Goal: Transaction & Acquisition: Purchase product/service

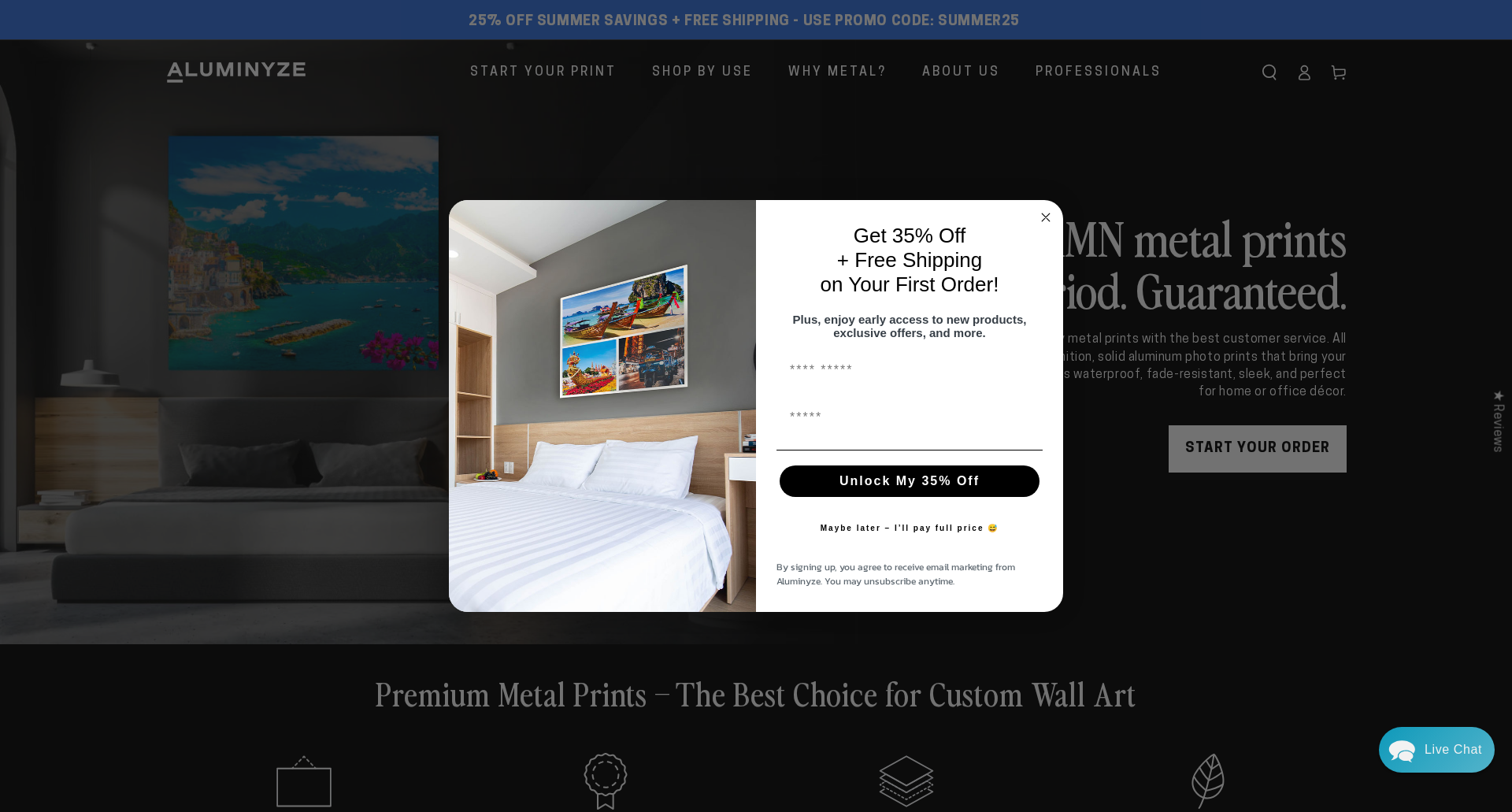
click at [1046, 212] on circle "Close dialog" at bounding box center [1046, 216] width 18 height 18
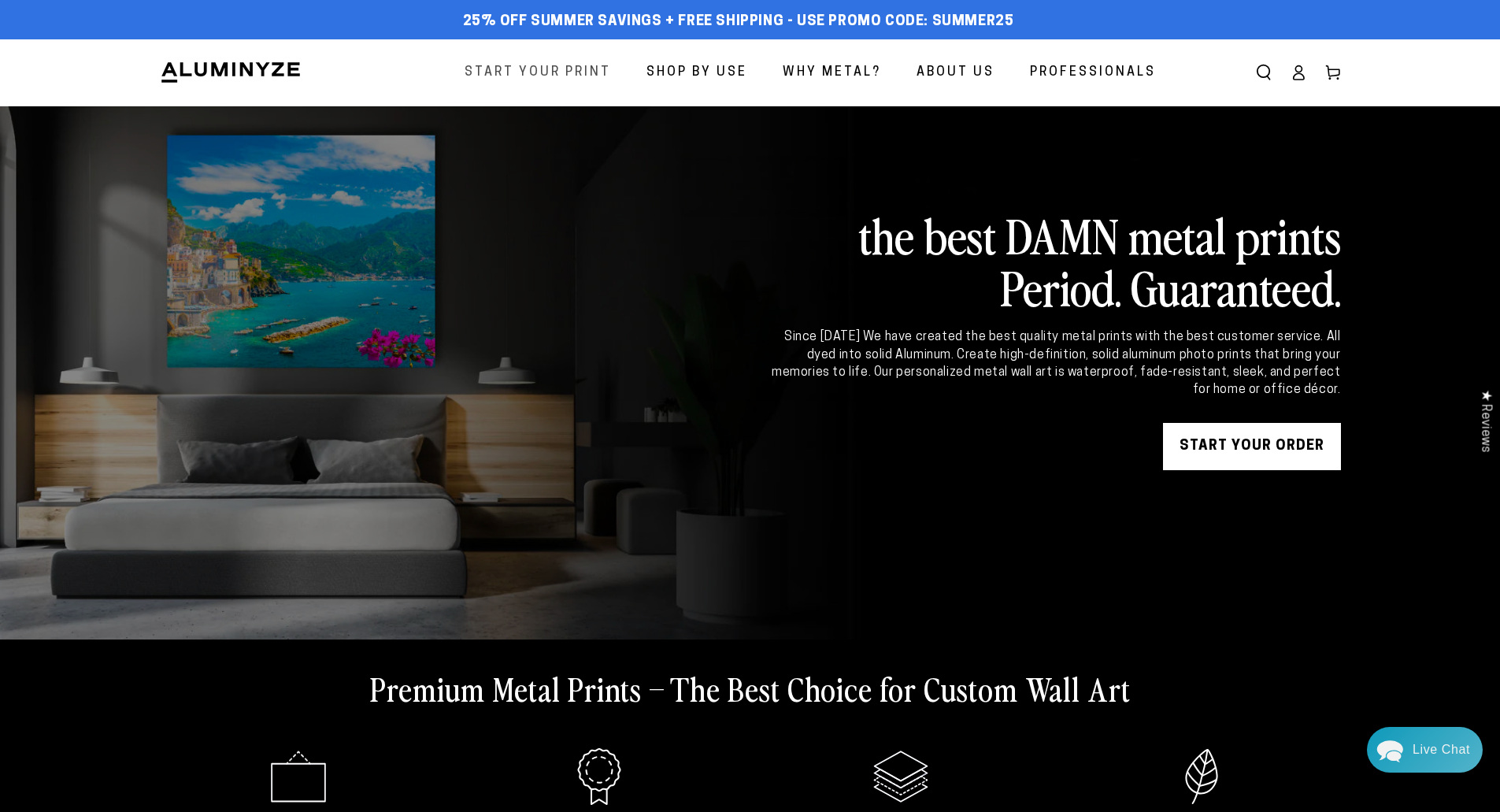
click at [585, 70] on span "Start Your Print" at bounding box center [537, 73] width 147 height 23
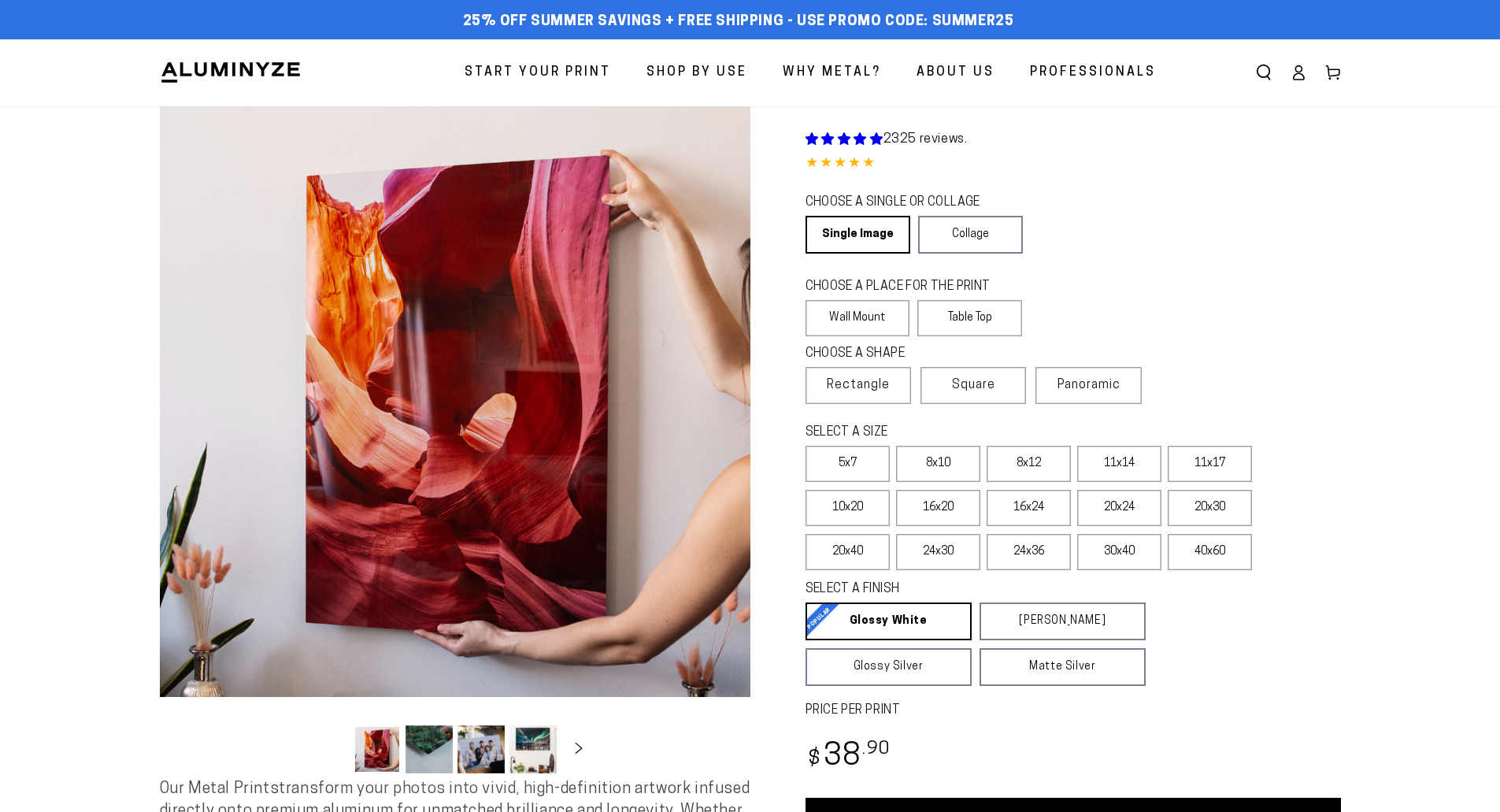
select select "**********"
click at [982, 389] on span "Square" at bounding box center [974, 385] width 44 height 19
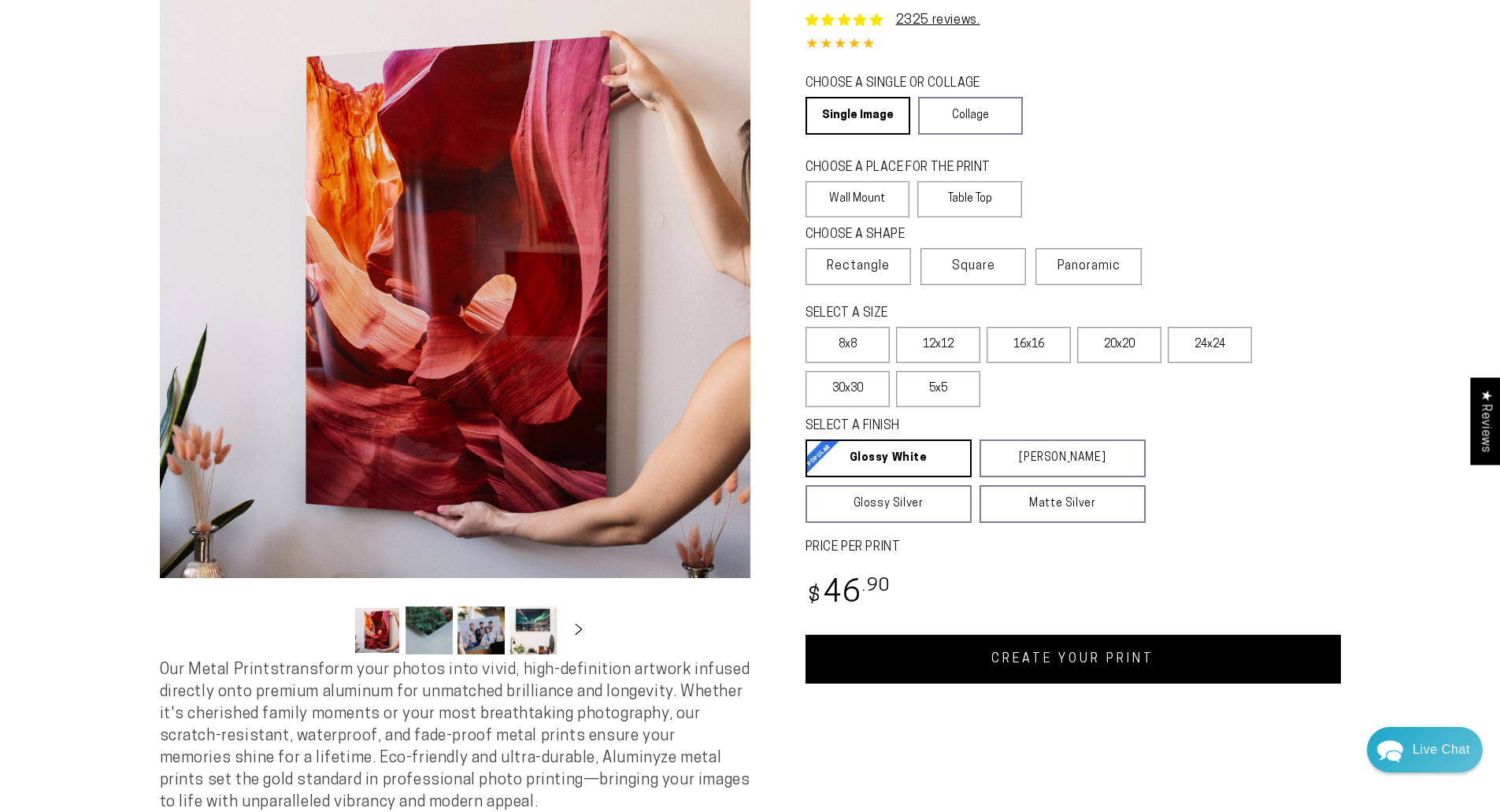
scroll to position [158, 0]
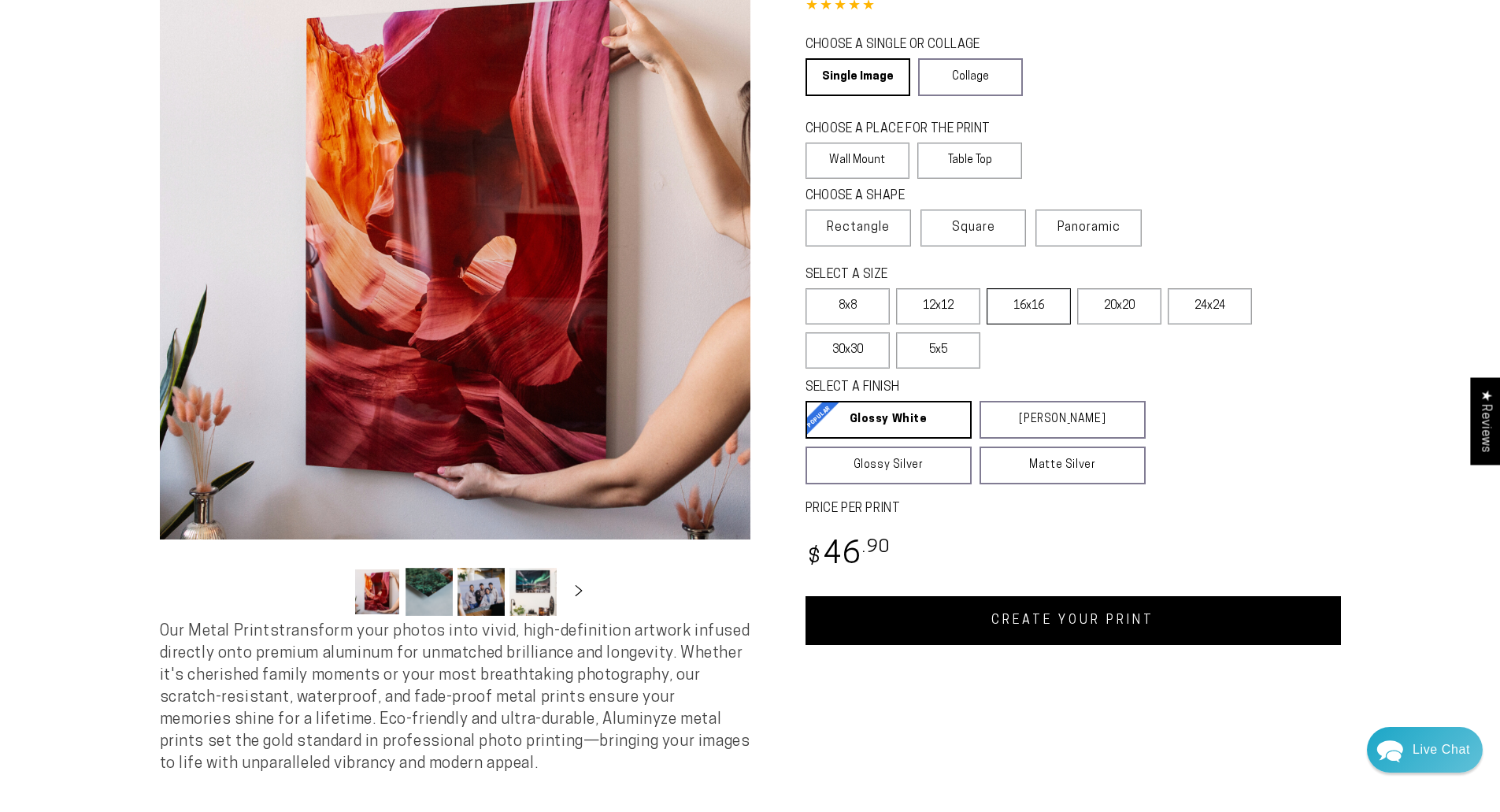
click at [1039, 308] on label "16x16" at bounding box center [1028, 306] width 84 height 36
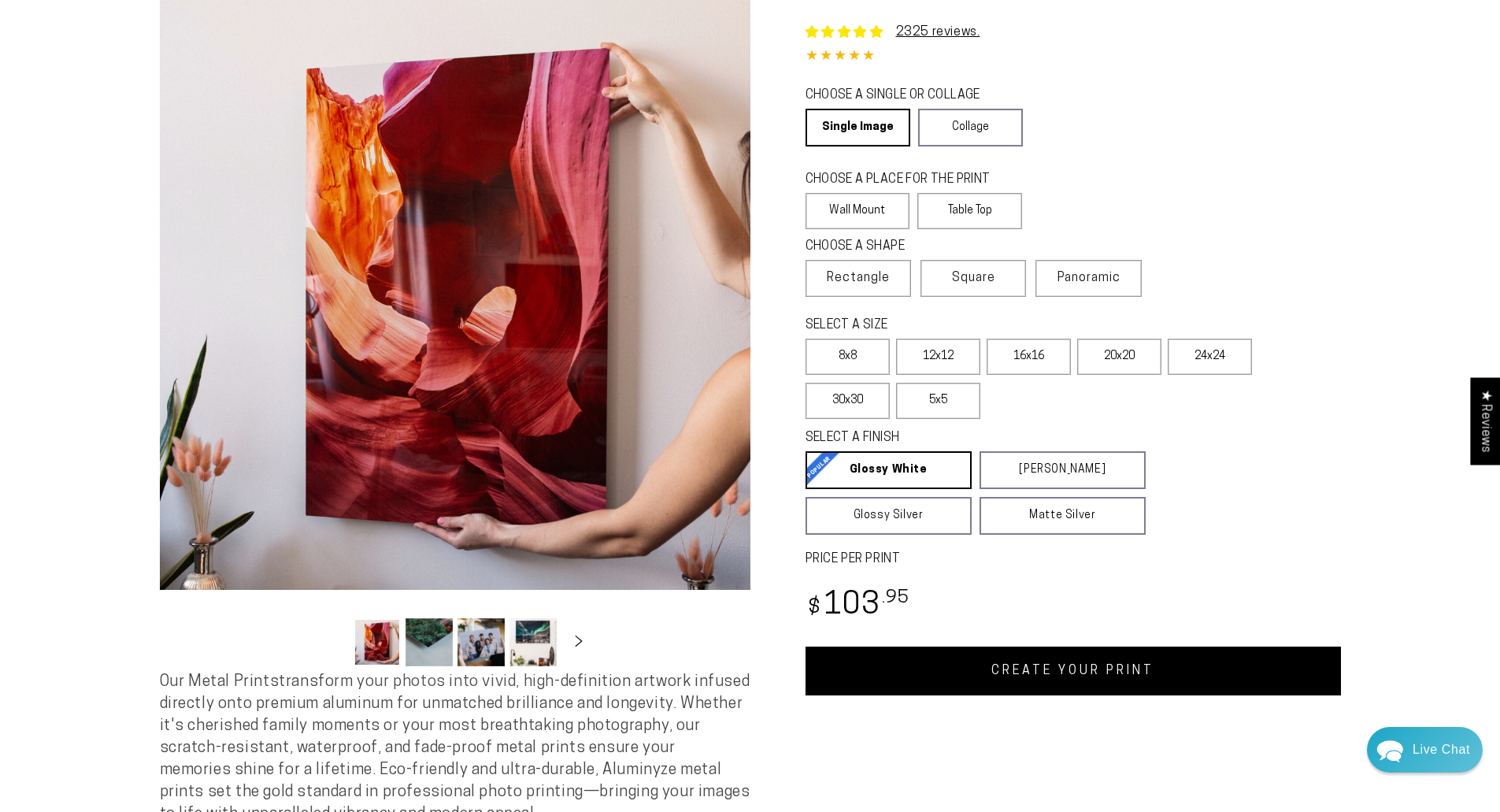
scroll to position [78, 0]
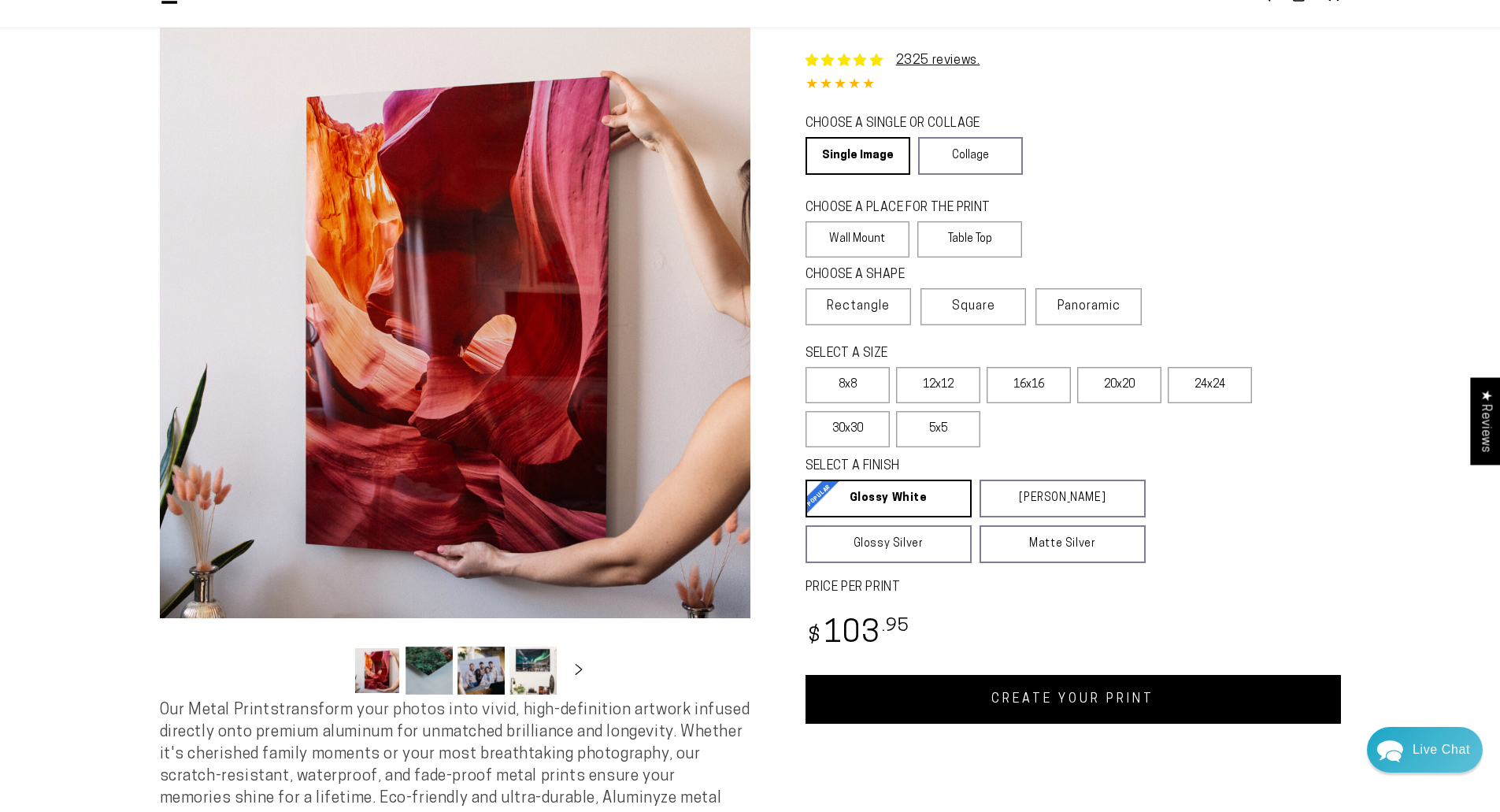
click at [473, 665] on button "Load image 3 in gallery view" at bounding box center [481, 670] width 47 height 48
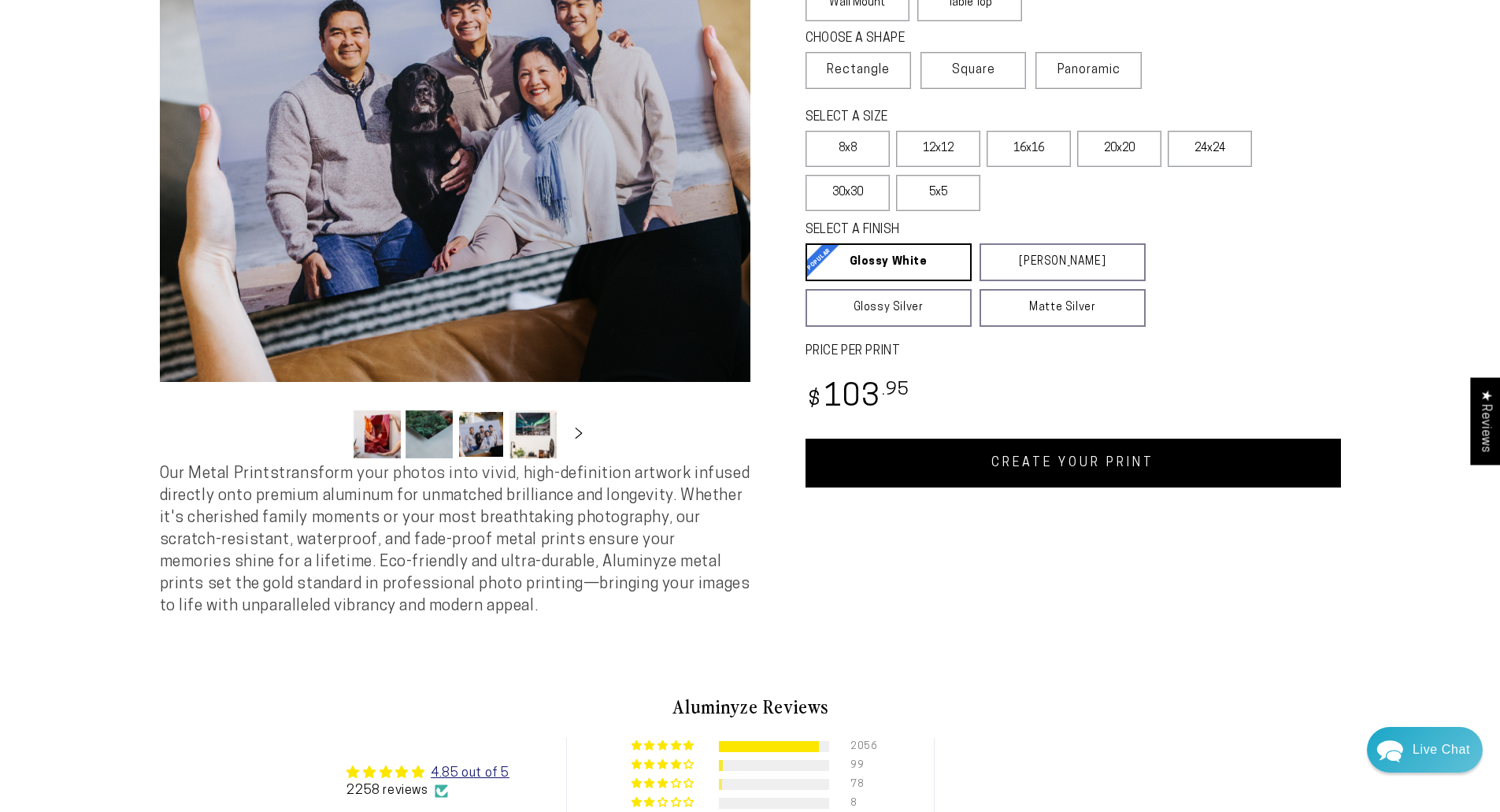
scroll to position [0, 0]
